Goal: Information Seeking & Learning: Learn about a topic

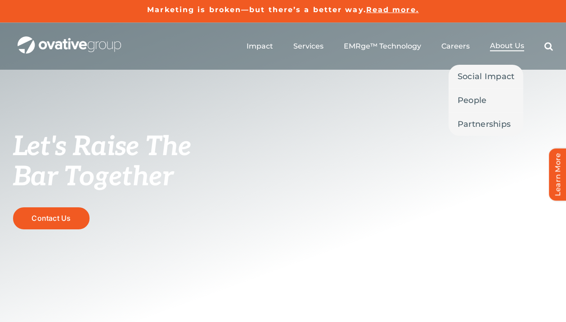
click at [507, 43] on span "About Us" at bounding box center [507, 45] width 34 height 9
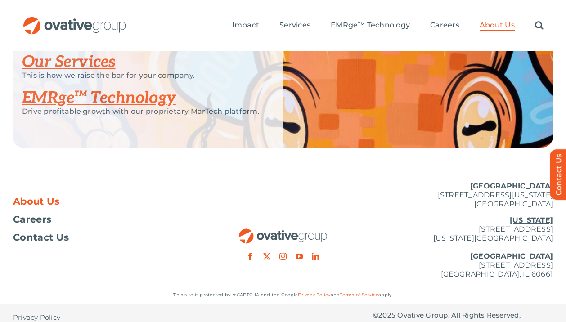
scroll to position [2023, 0]
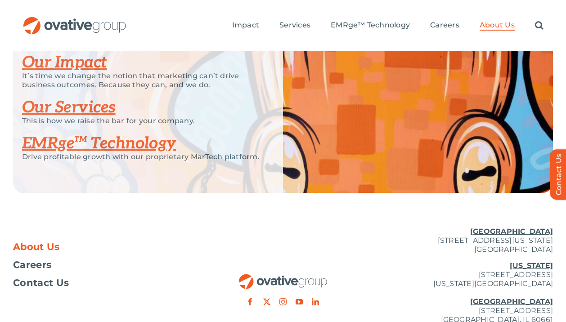
click at [89, 72] on link "Our Impact" at bounding box center [64, 63] width 85 height 20
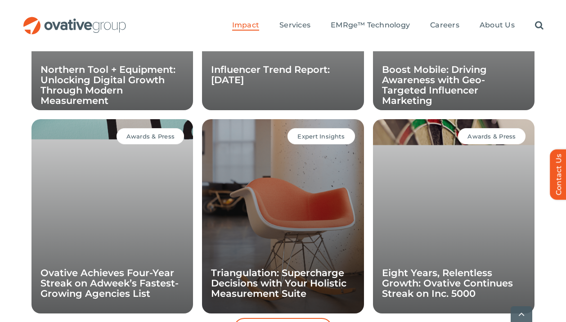
scroll to position [967, 0]
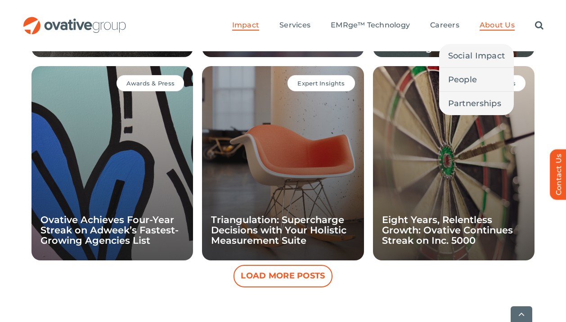
click at [496, 28] on span "About Us" at bounding box center [497, 25] width 35 height 9
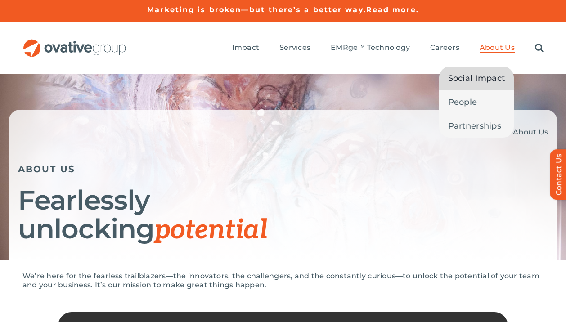
click at [483, 76] on span "Social Impact" at bounding box center [476, 78] width 57 height 13
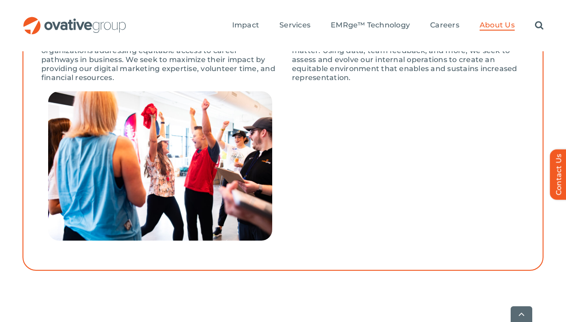
scroll to position [453, 0]
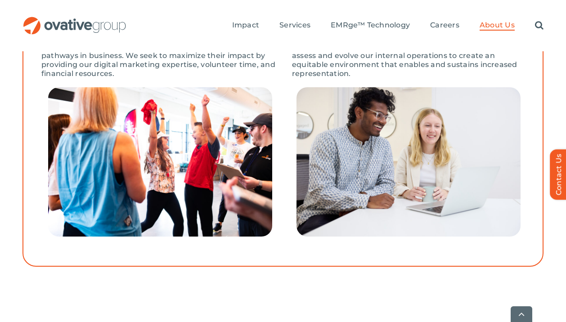
click at [168, 212] on img at bounding box center [160, 161] width 224 height 149
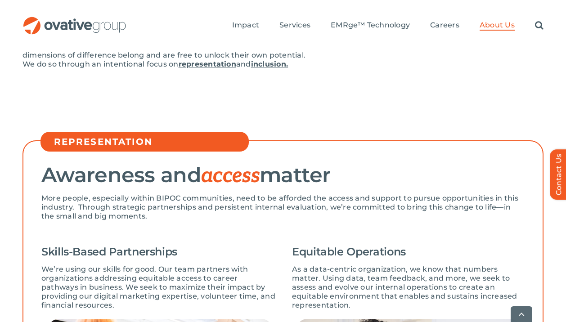
scroll to position [222, 0]
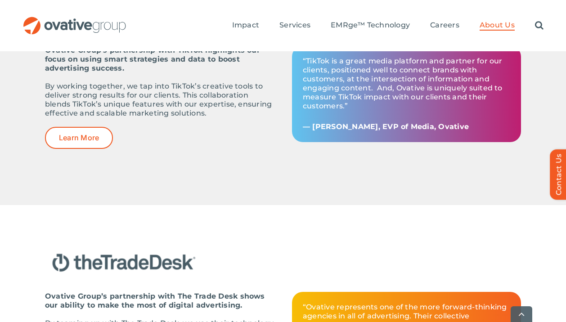
scroll to position [1364, 0]
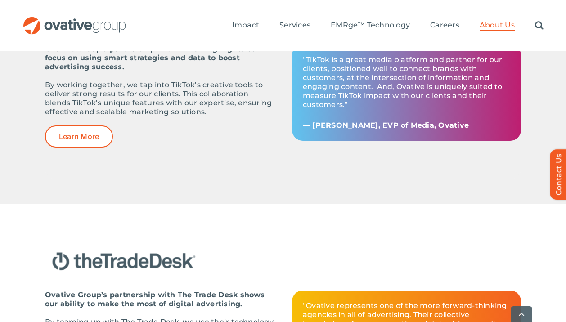
click at [190, 179] on div "Ovative Group’s partnership with TikTok highlights our focus on using smart str…" at bounding box center [283, 83] width 476 height 192
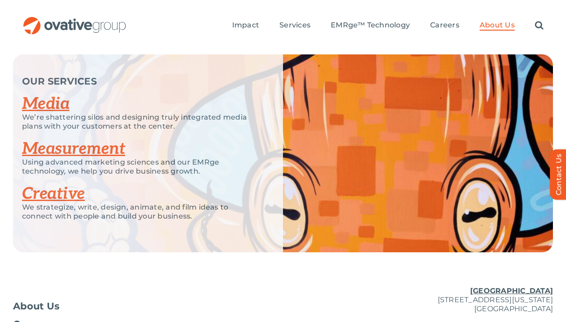
scroll to position [2333, 0]
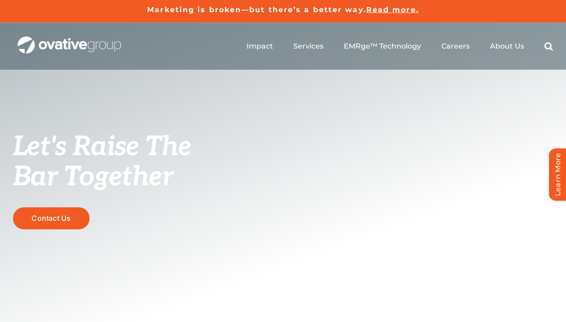
click at [505, 45] on span "About Us" at bounding box center [507, 46] width 34 height 9
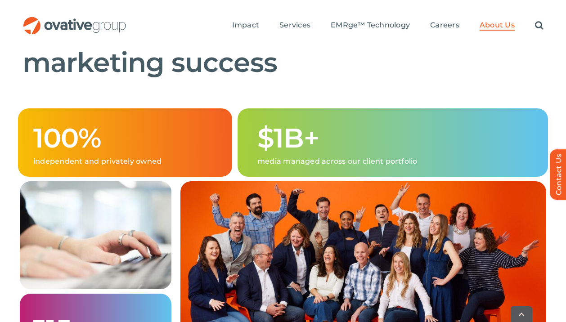
scroll to position [603, 0]
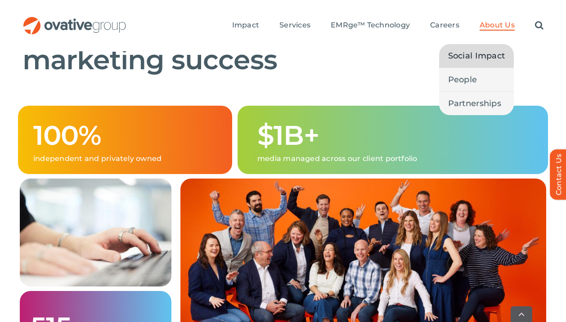
click at [476, 56] on span "Social Impact" at bounding box center [476, 56] width 57 height 13
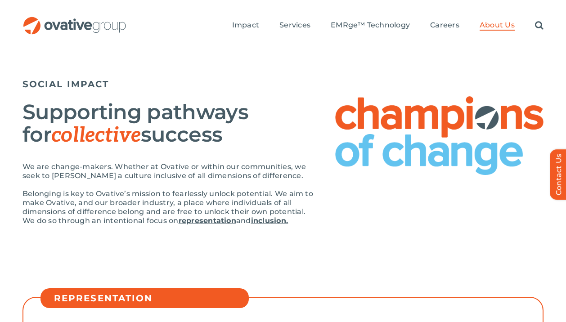
scroll to position [69, 0]
